Goal: Transaction & Acquisition: Subscribe to service/newsletter

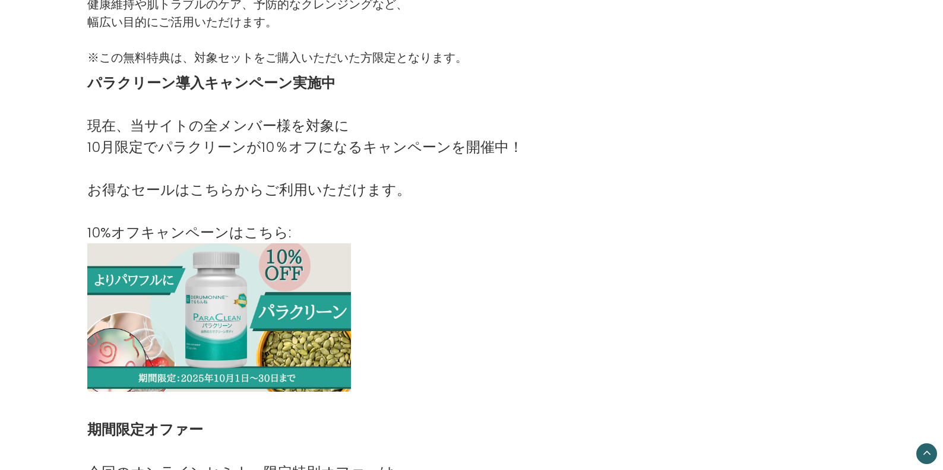
scroll to position [1266, 0]
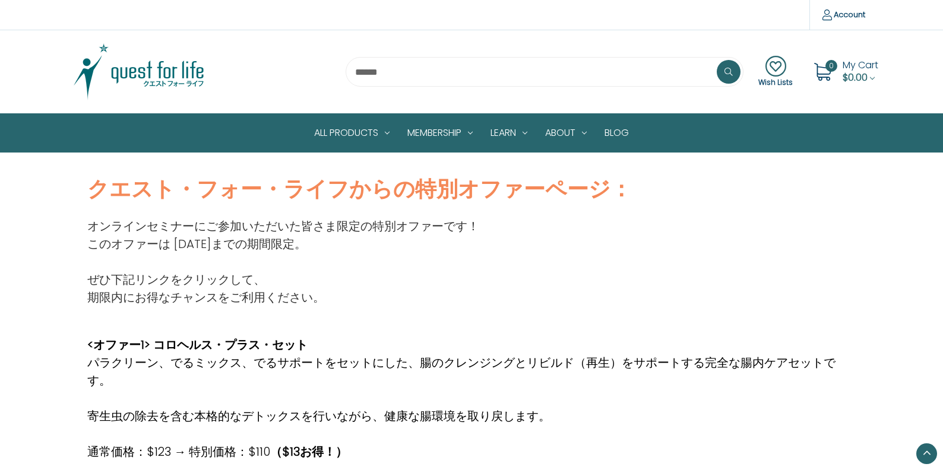
scroll to position [1264, 0]
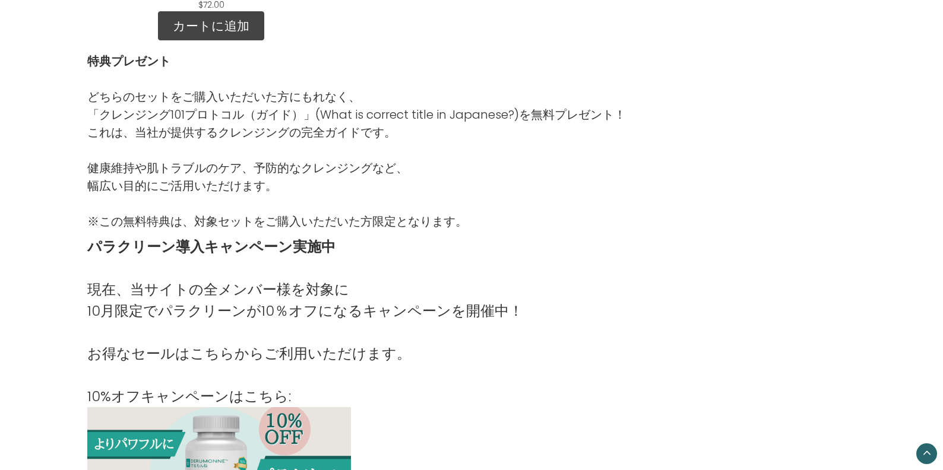
scroll to position [1064, 0]
